Goal: Transaction & Acquisition: Obtain resource

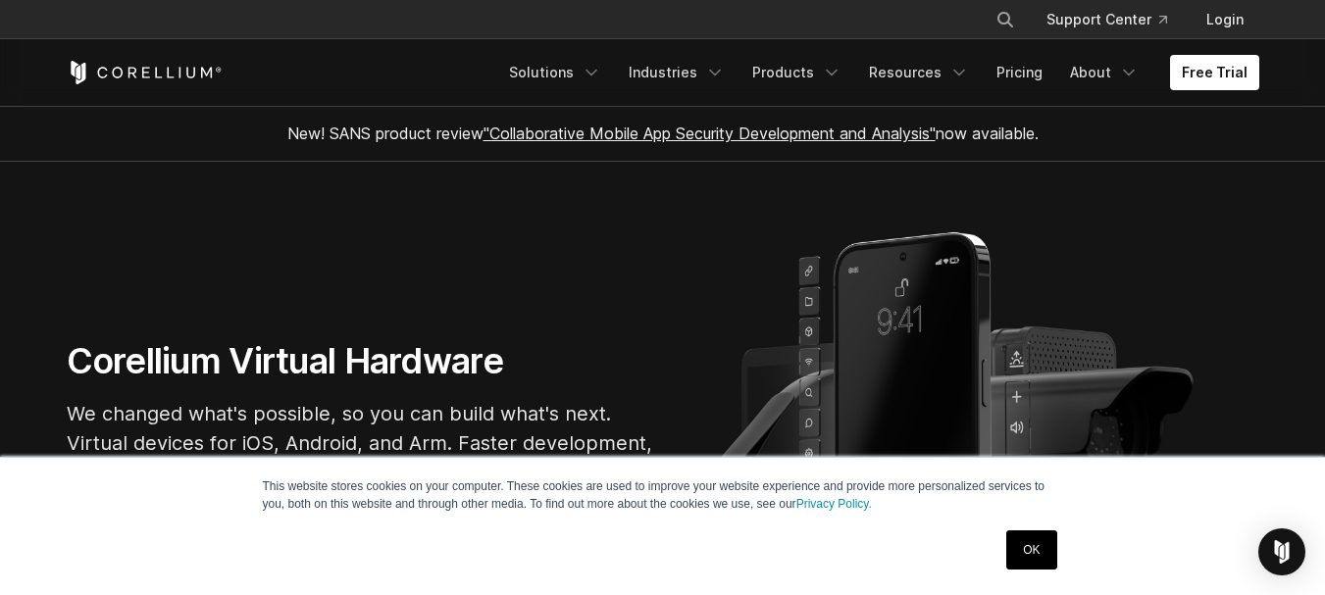
click at [1038, 547] on link "OK" at bounding box center [1031, 550] width 50 height 39
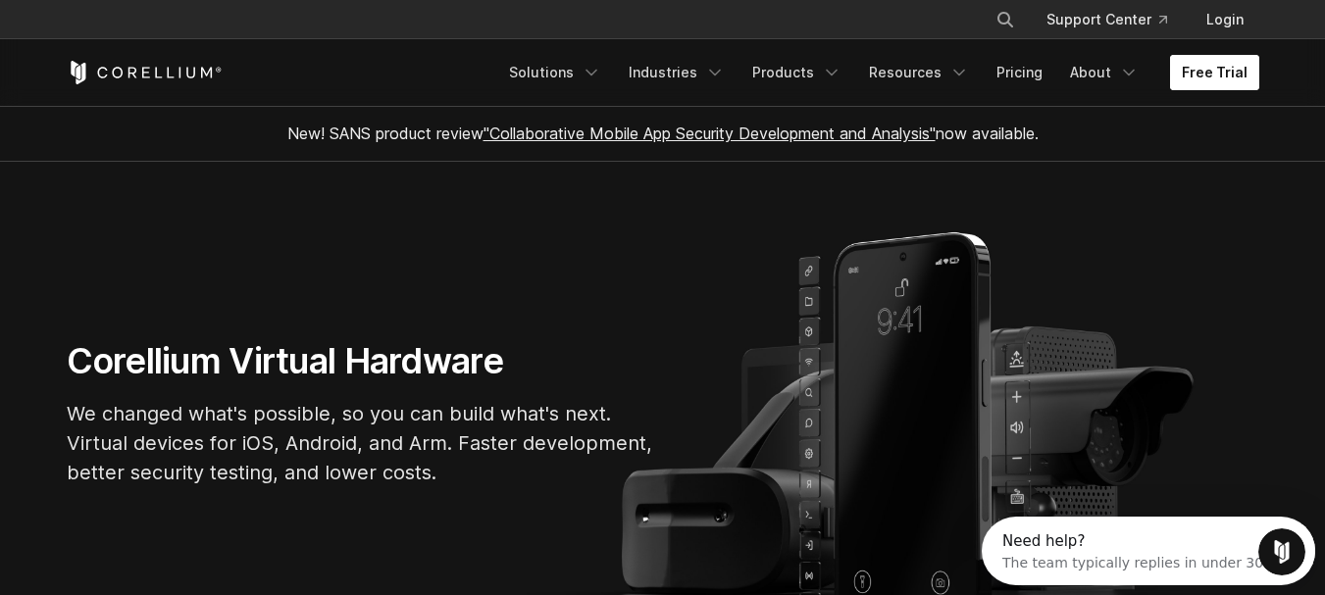
click at [1233, 74] on link "Free Trial" at bounding box center [1214, 72] width 89 height 35
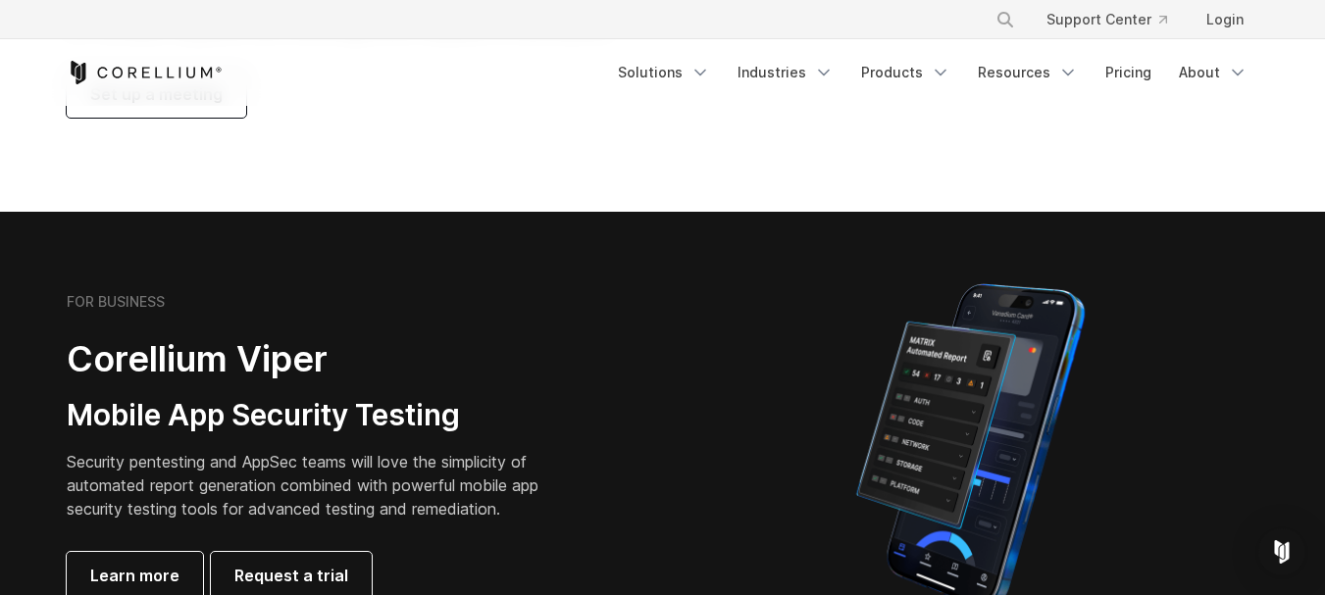
scroll to position [392, 0]
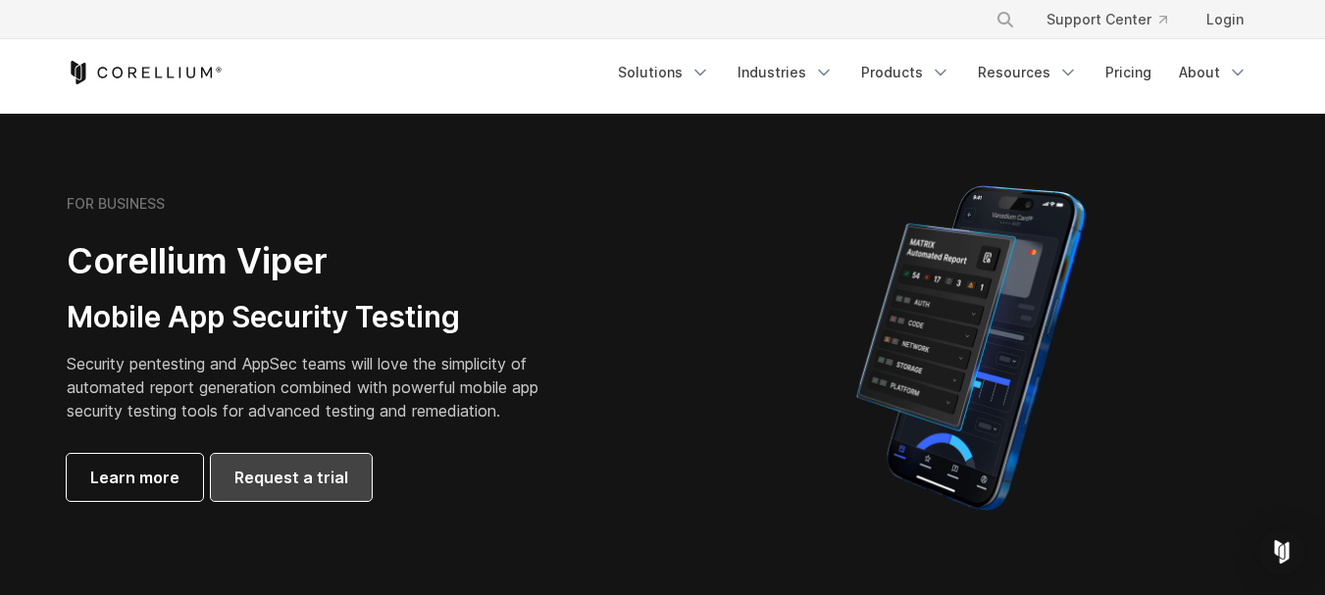
click at [254, 481] on span "Request a trial" at bounding box center [291, 478] width 114 height 24
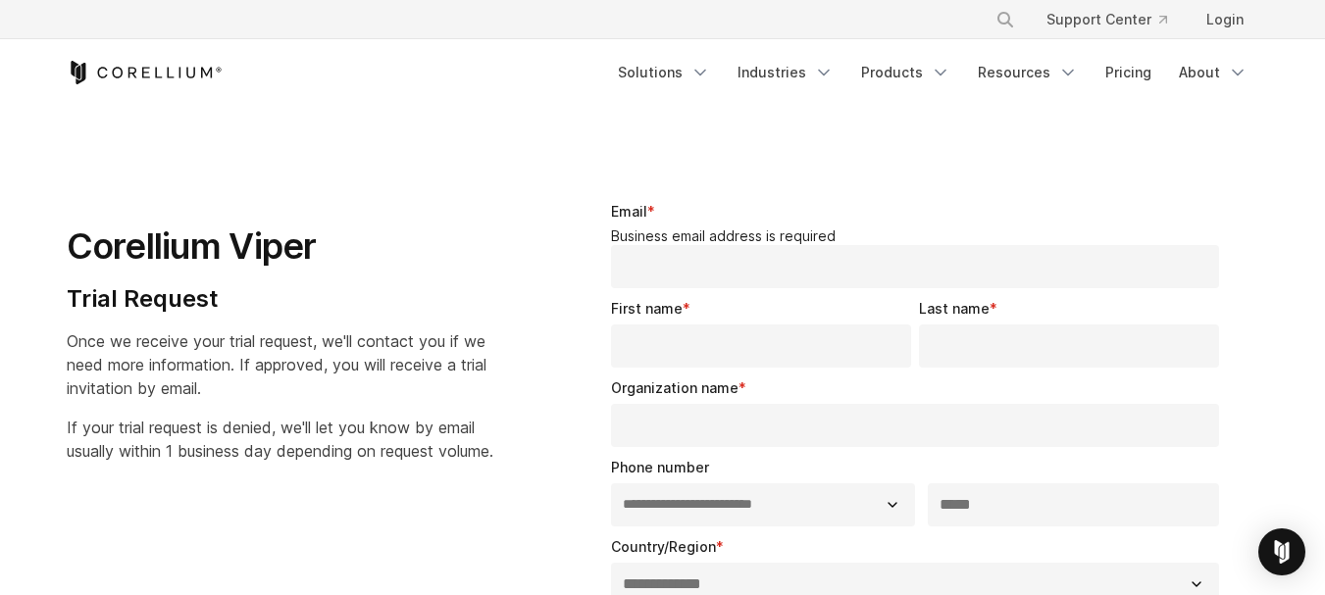
select select "**"
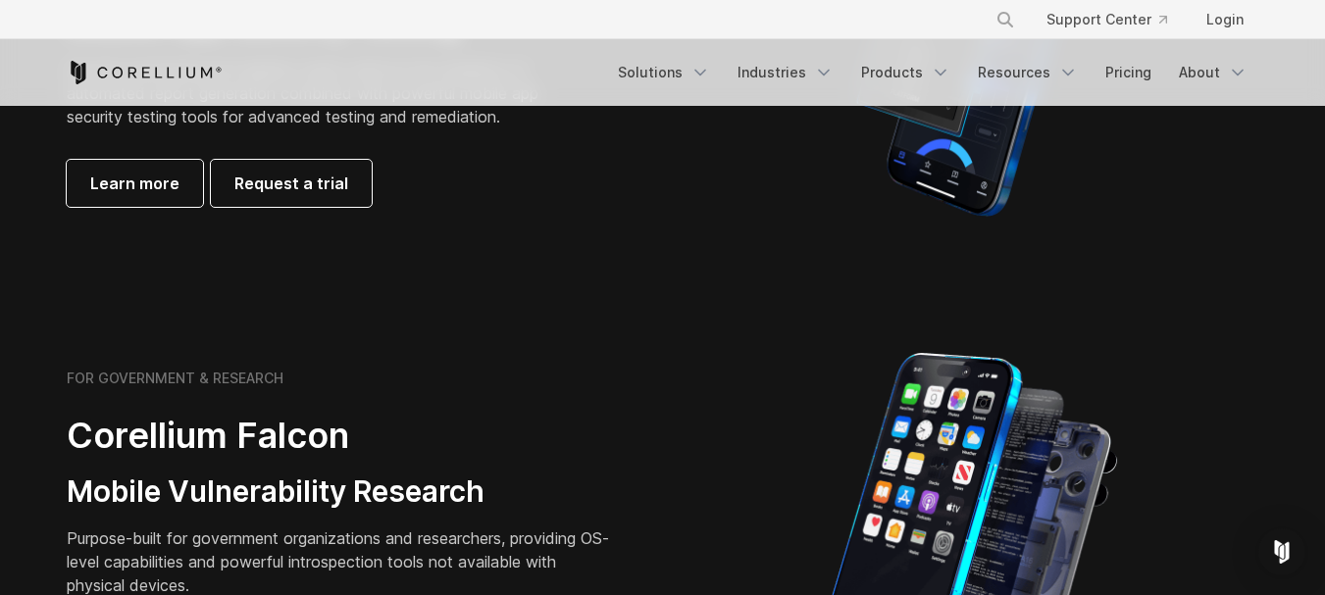
scroll to position [883, 0]
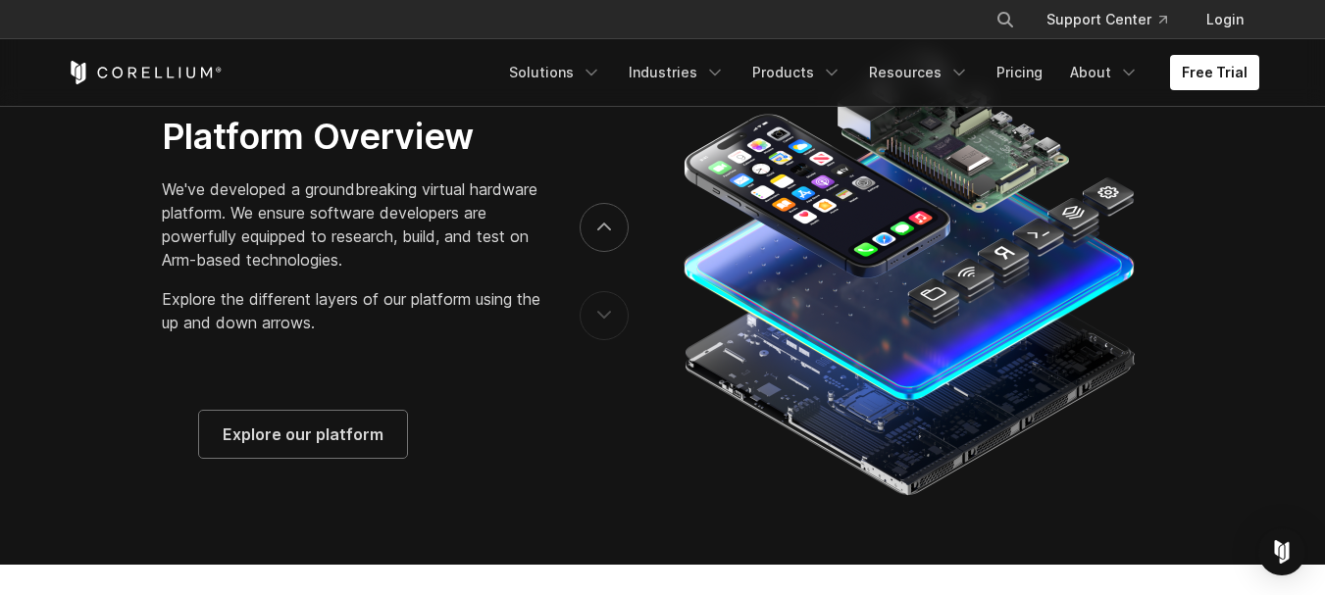
scroll to position [3334, 0]
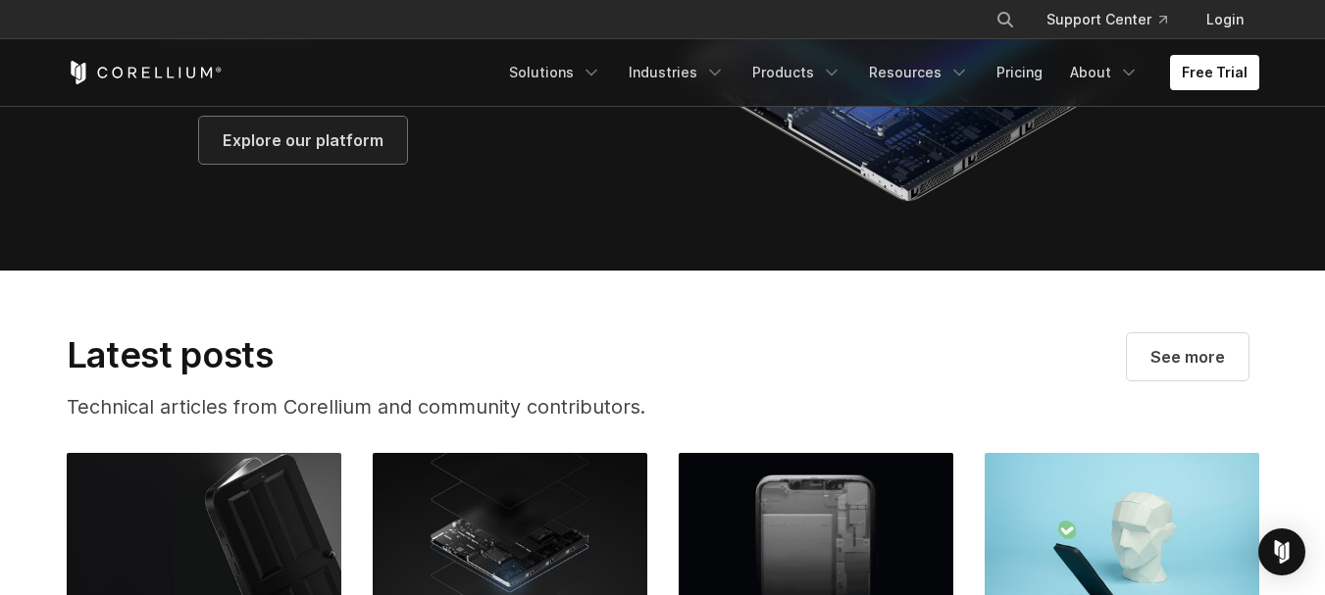
click at [306, 152] on span "Explore our platform" at bounding box center [303, 140] width 161 height 24
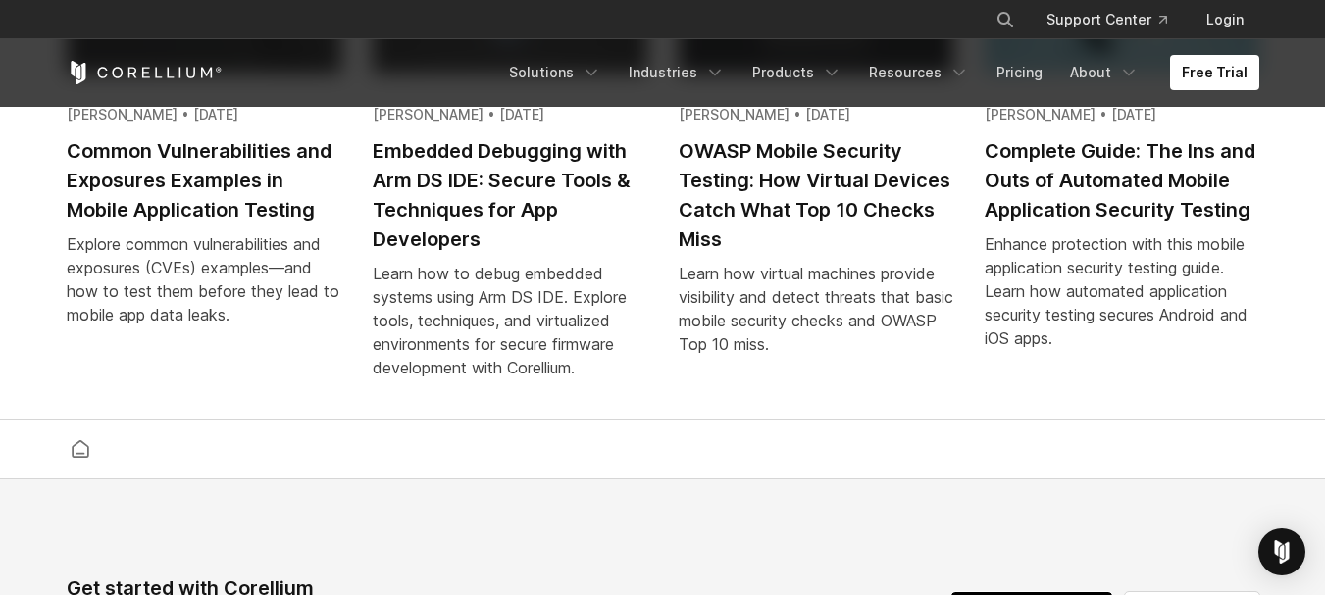
scroll to position [3689, 0]
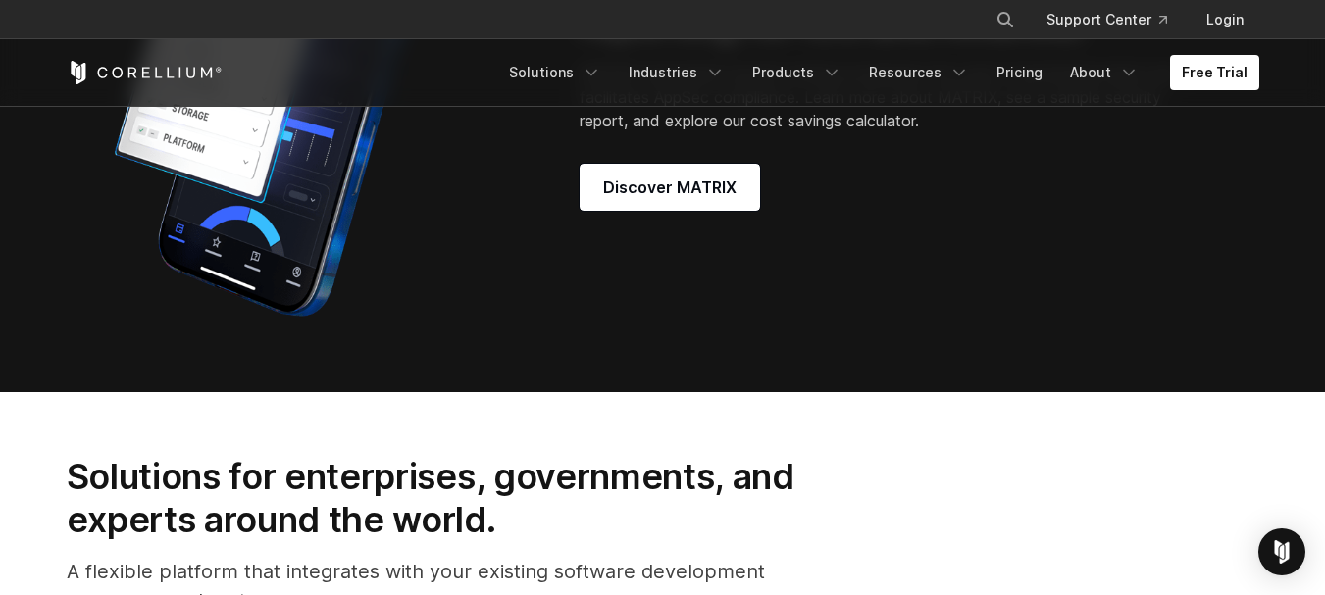
scroll to position [1630, 0]
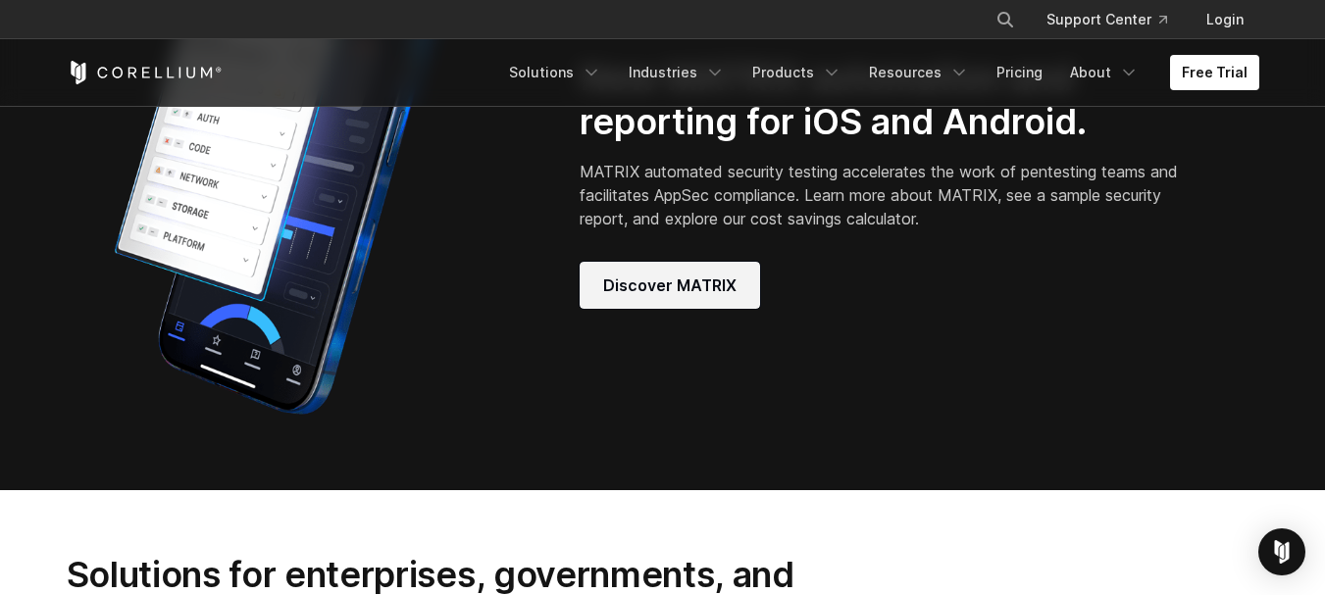
click at [689, 297] on span "Discover MATRIX" at bounding box center [669, 286] width 133 height 24
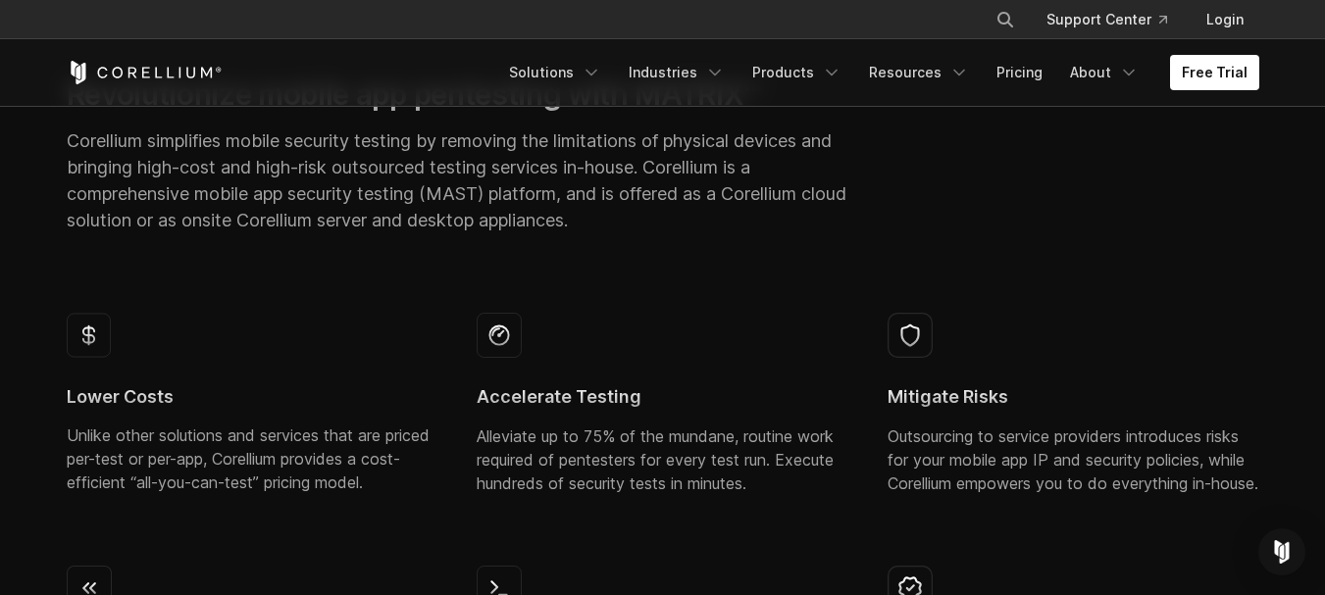
scroll to position [883, 0]
